Goal: Navigation & Orientation: Find specific page/section

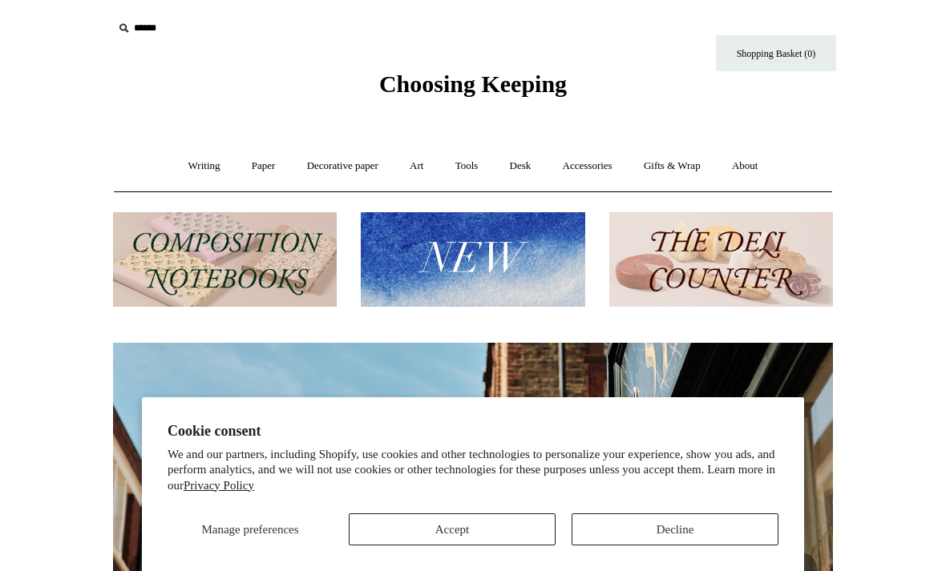
scroll to position [0, 720]
click at [407, 527] on button "Accept" at bounding box center [452, 530] width 207 height 32
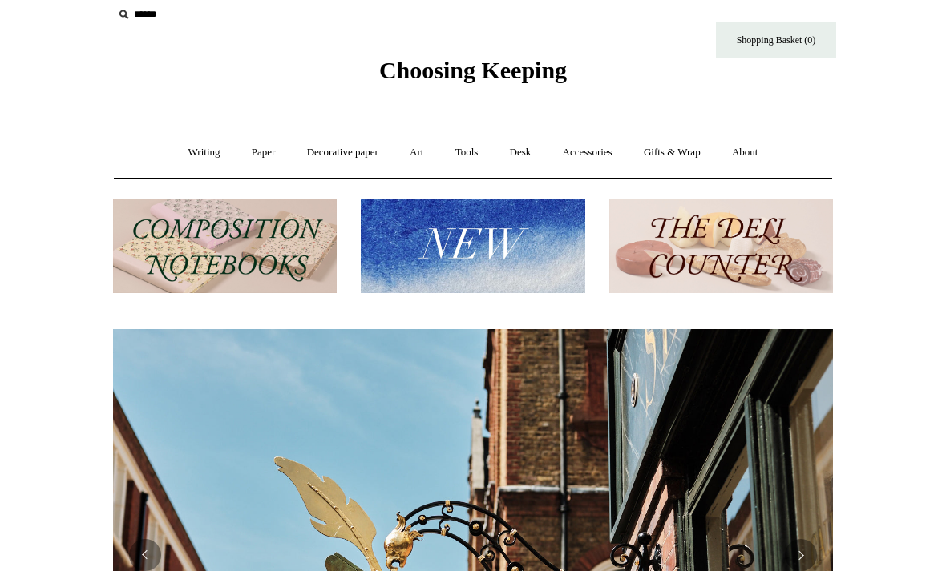
click at [183, 151] on link "Writing +" at bounding box center [204, 152] width 61 height 42
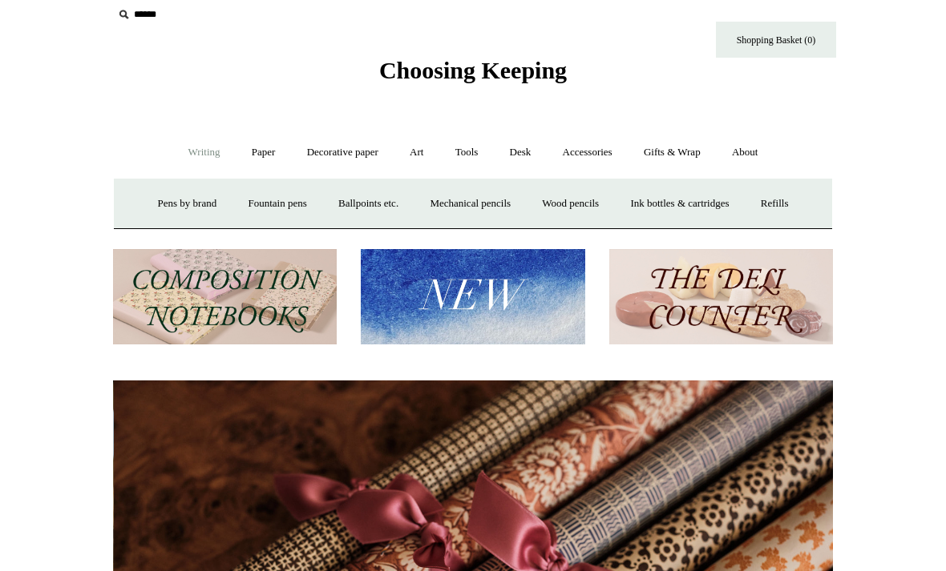
scroll to position [0, 1439]
click at [502, 147] on link "Desk +" at bounding box center [520, 152] width 50 height 42
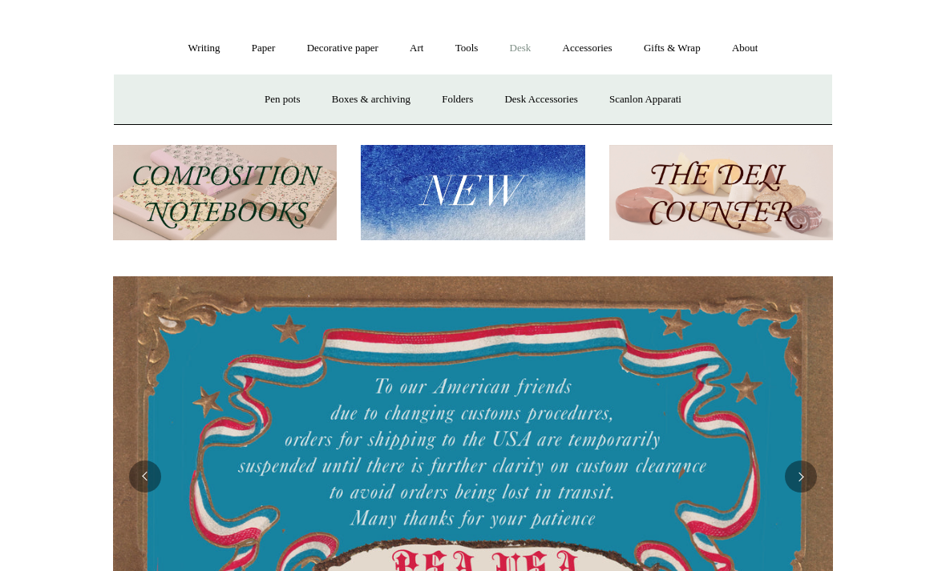
scroll to position [0, 0]
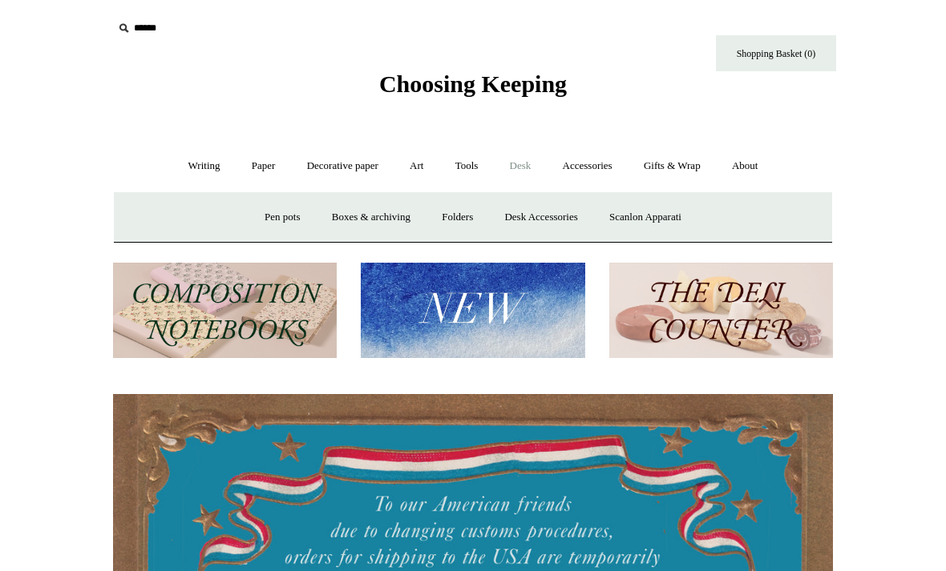
click at [526, 167] on link "Desk -" at bounding box center [520, 166] width 50 height 42
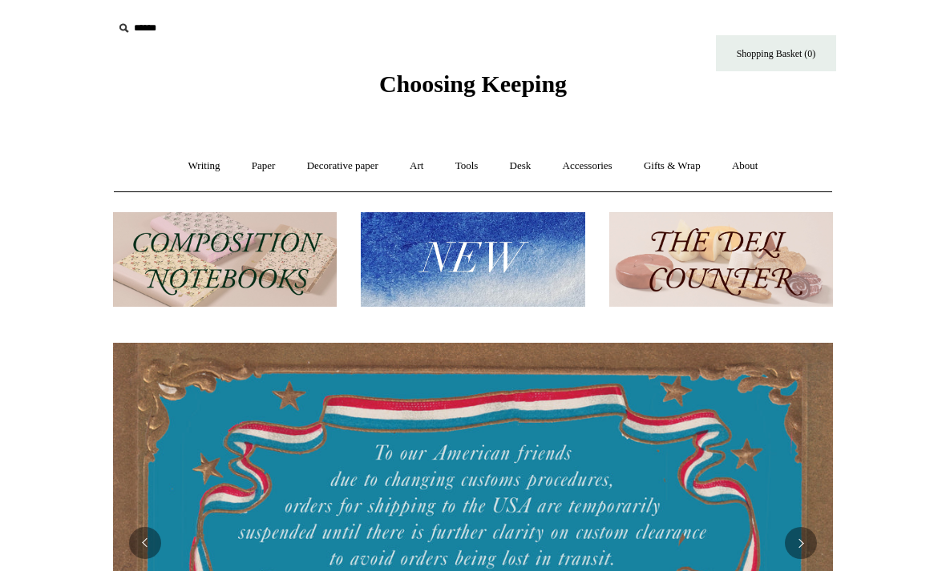
click at [521, 166] on link "Desk +" at bounding box center [520, 166] width 50 height 42
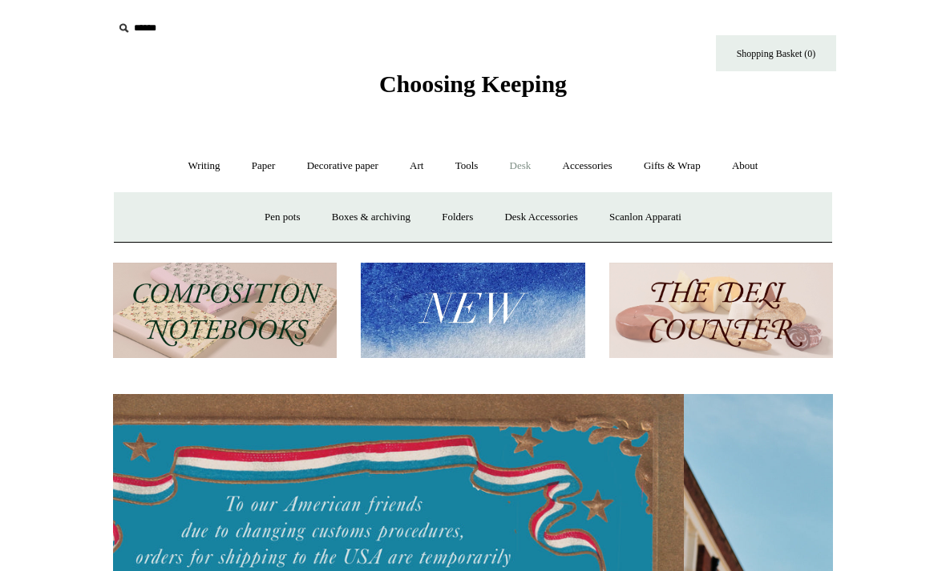
click at [572, 164] on link "Accessories +" at bounding box center [587, 166] width 79 height 42
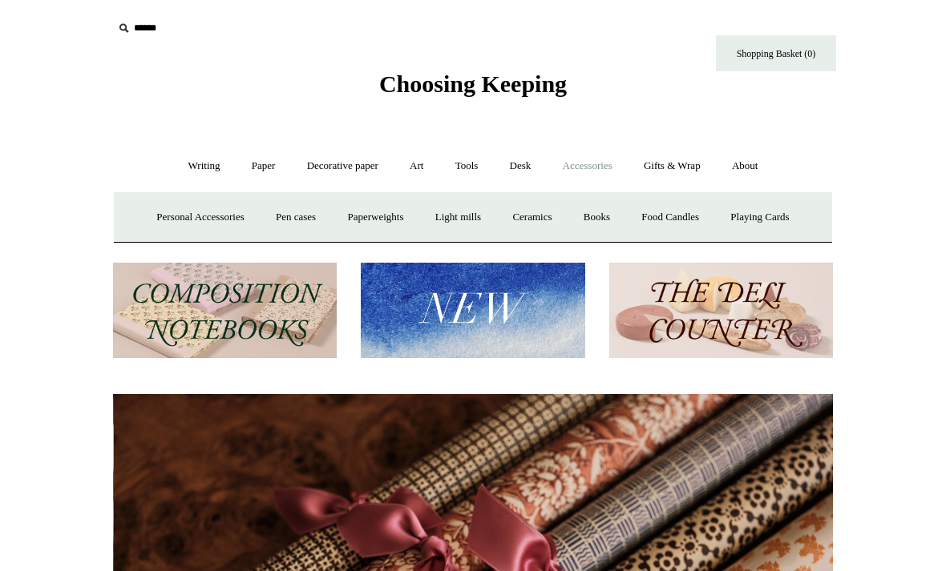
scroll to position [0, 1439]
click at [269, 159] on link "Paper +" at bounding box center [263, 166] width 53 height 42
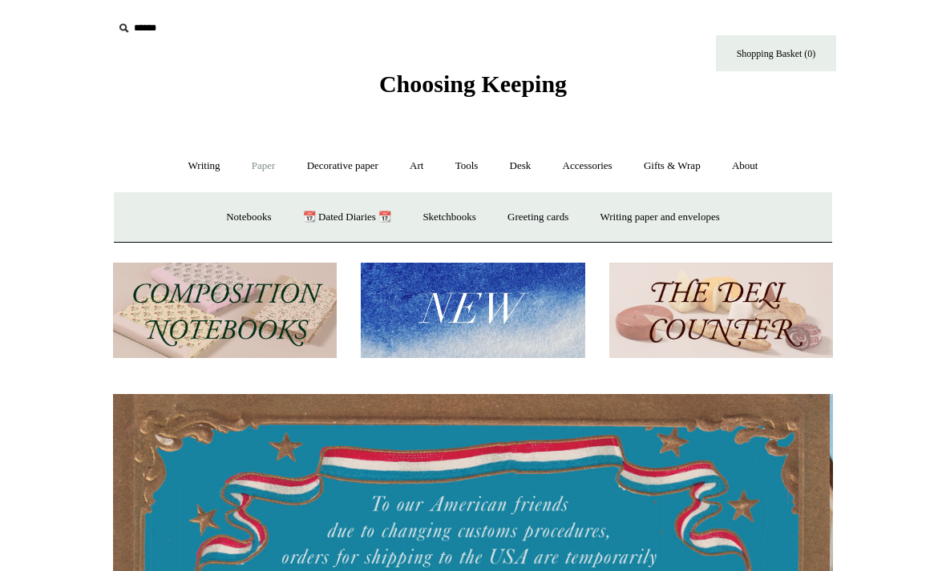
scroll to position [0, 0]
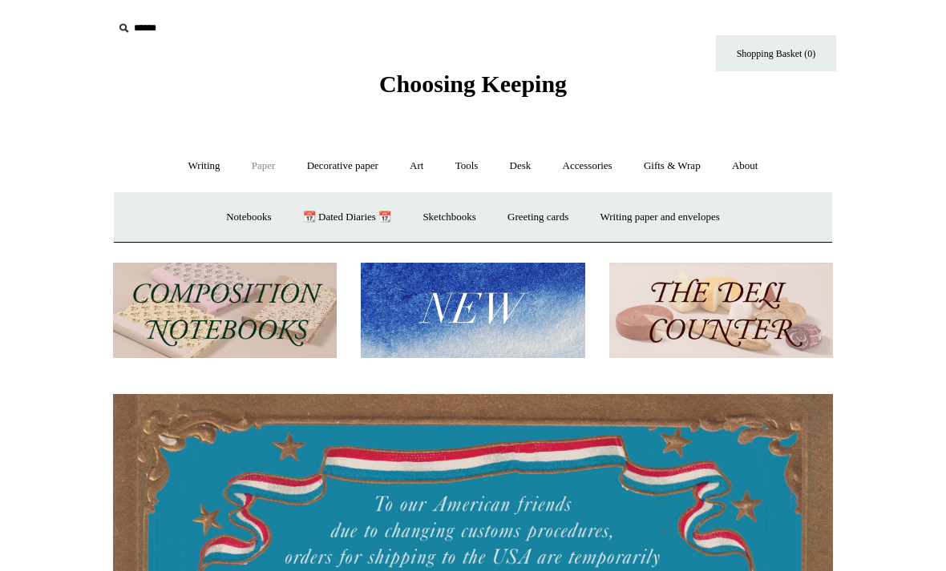
click at [219, 198] on link "Notebooks +" at bounding box center [249, 217] width 74 height 42
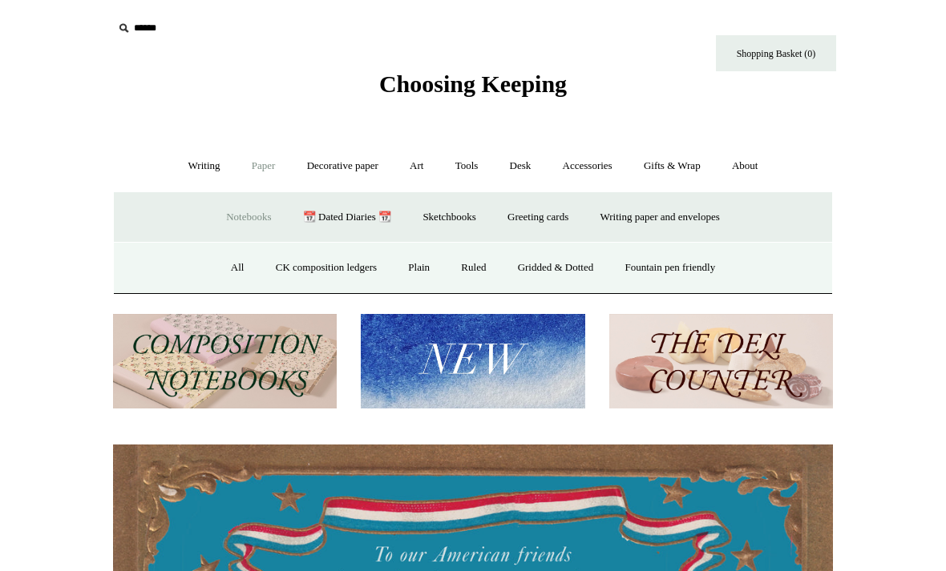
click at [466, 260] on link "Ruled" at bounding box center [473, 268] width 54 height 42
